Goal: Task Accomplishment & Management: Manage account settings

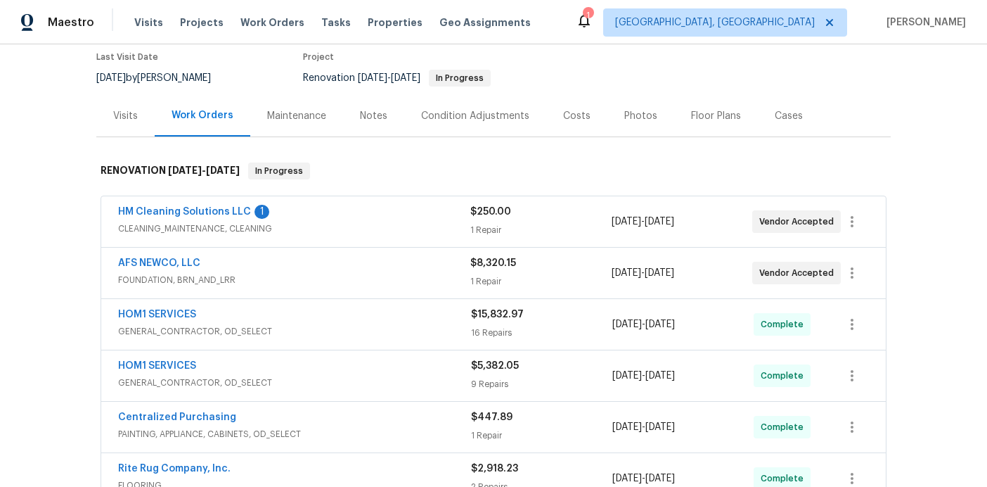
scroll to position [120, 0]
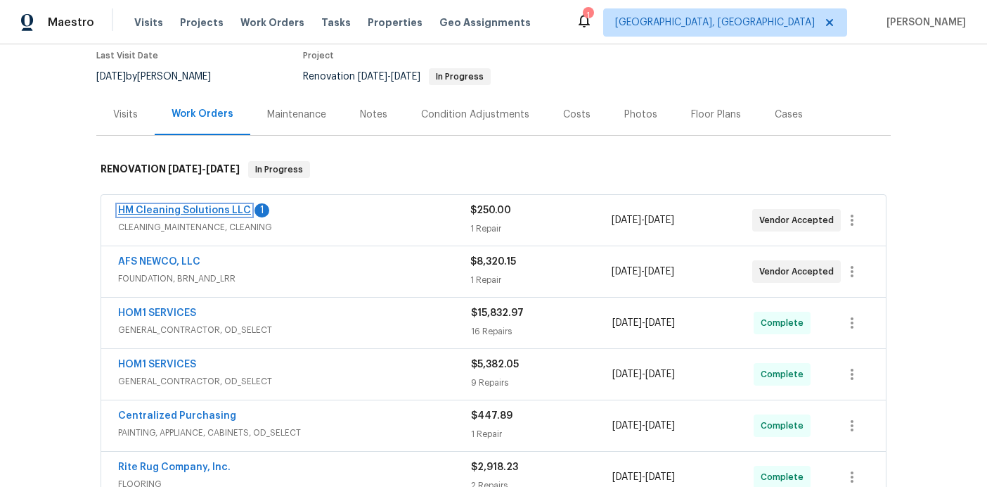
click at [226, 205] on link "HM Cleaning Solutions LLC" at bounding box center [184, 210] width 133 height 10
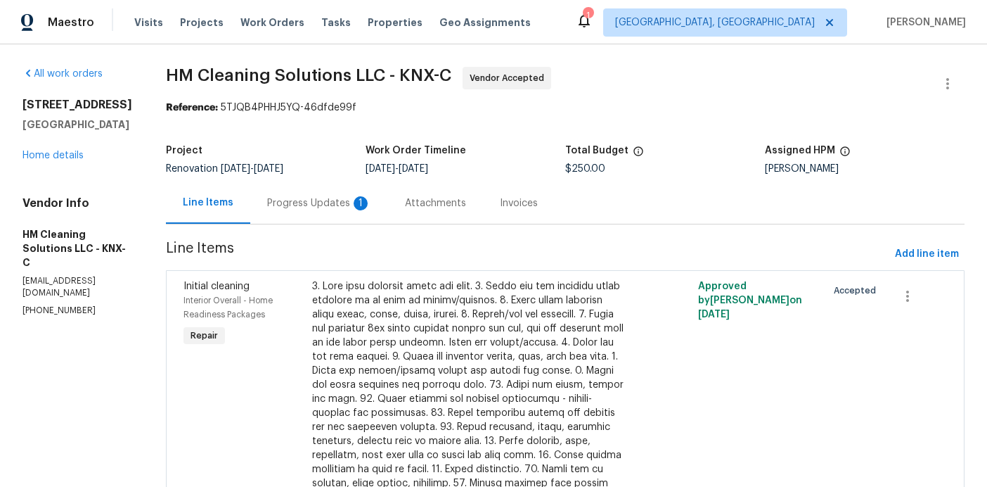
click at [343, 206] on div "Progress Updates 1" at bounding box center [319, 203] width 104 height 14
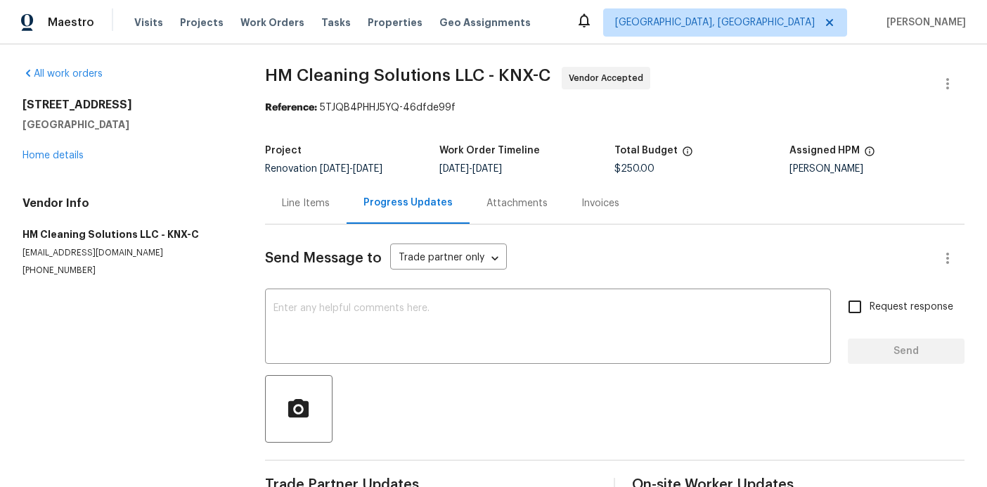
click at [73, 161] on div "7517 Barnbrook Ln Knoxville, TN 37918 Home details" at bounding box center [126, 130] width 209 height 65
click at [73, 157] on link "Home details" at bounding box center [52, 155] width 61 height 10
